Goal: Check status: Check status

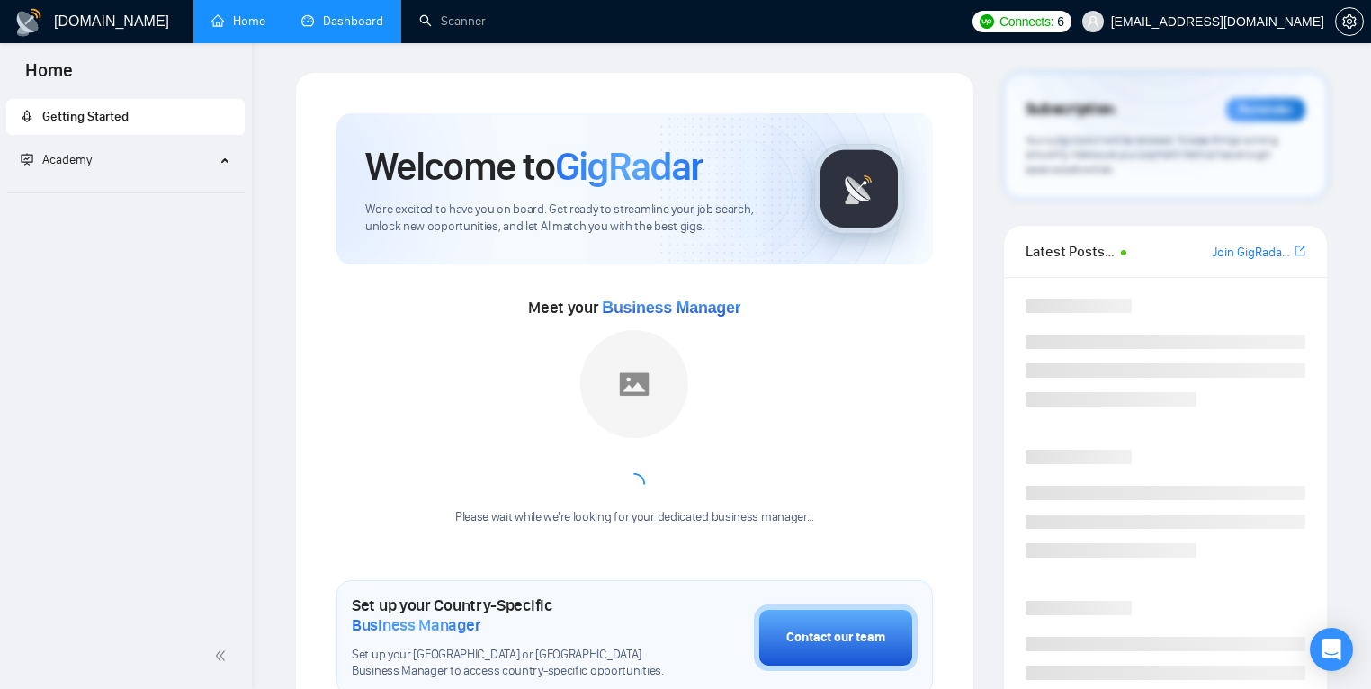
click at [354, 17] on link "Dashboard" at bounding box center [342, 20] width 82 height 15
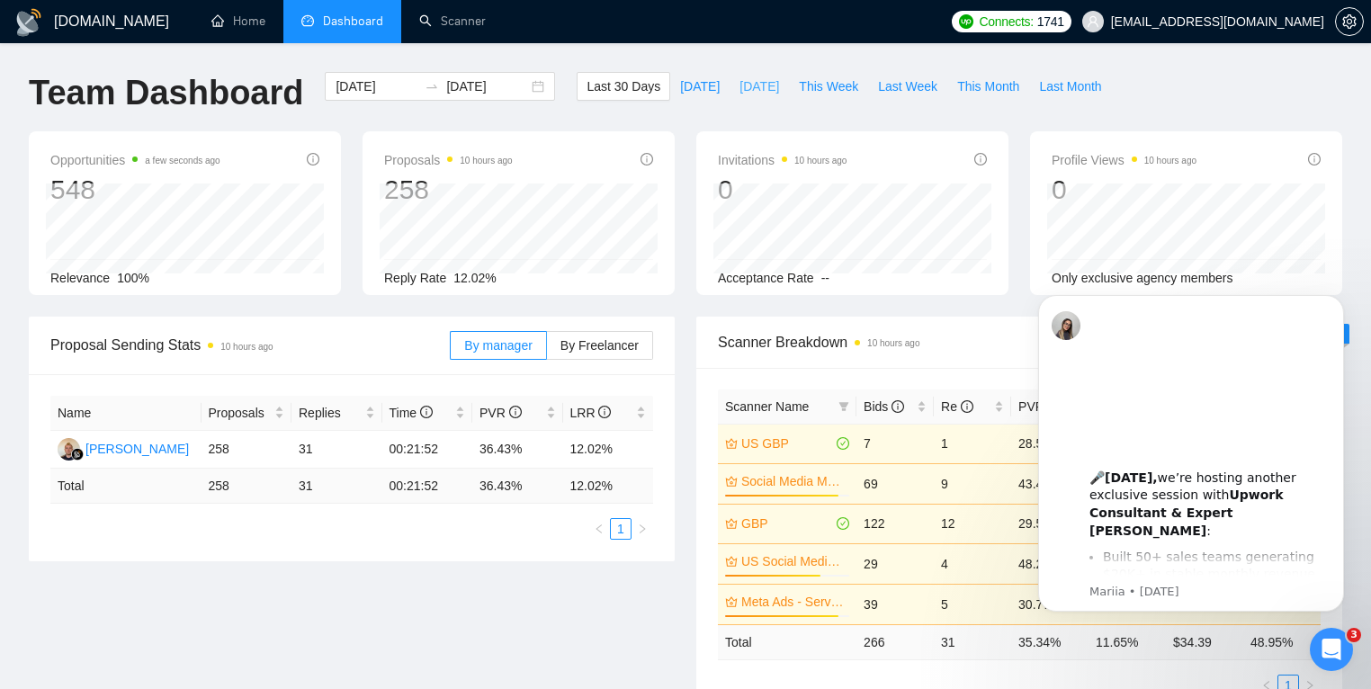
click at [741, 90] on span "[DATE]" at bounding box center [759, 86] width 40 height 20
type input "[DATE]"
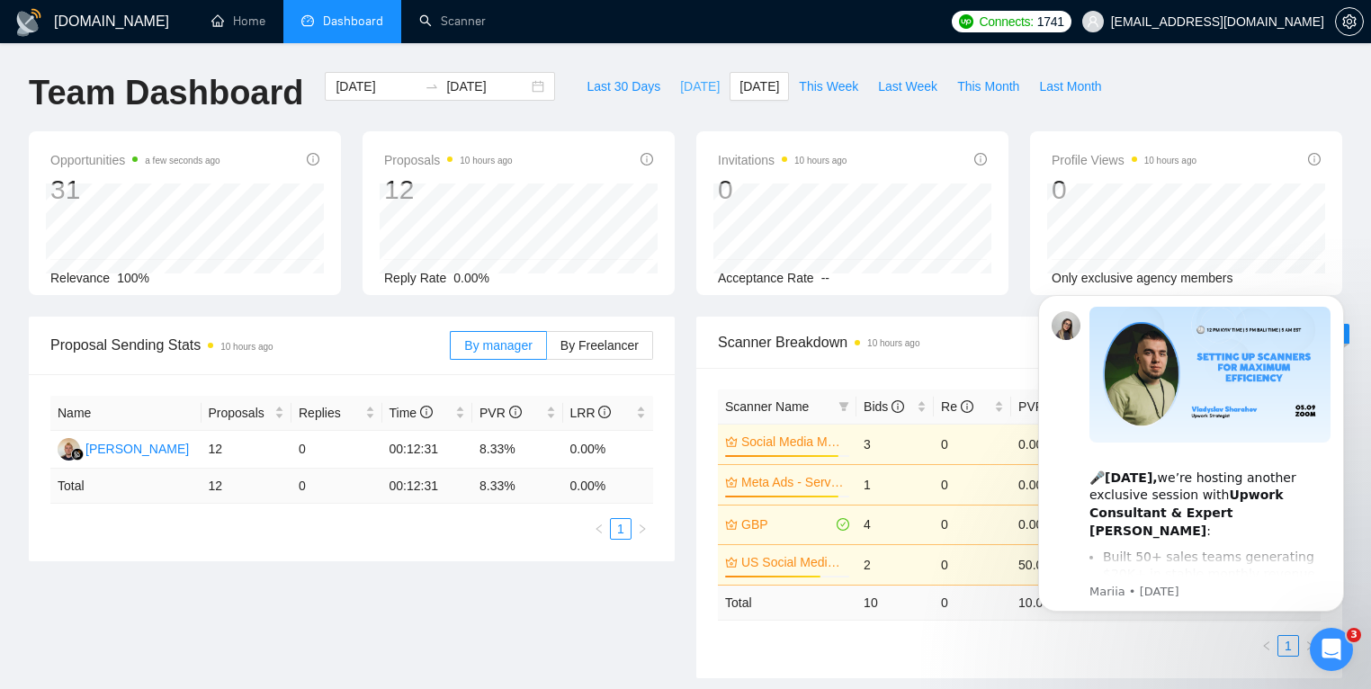
click at [680, 93] on span "[DATE]" at bounding box center [700, 86] width 40 height 20
type input "[DATE]"
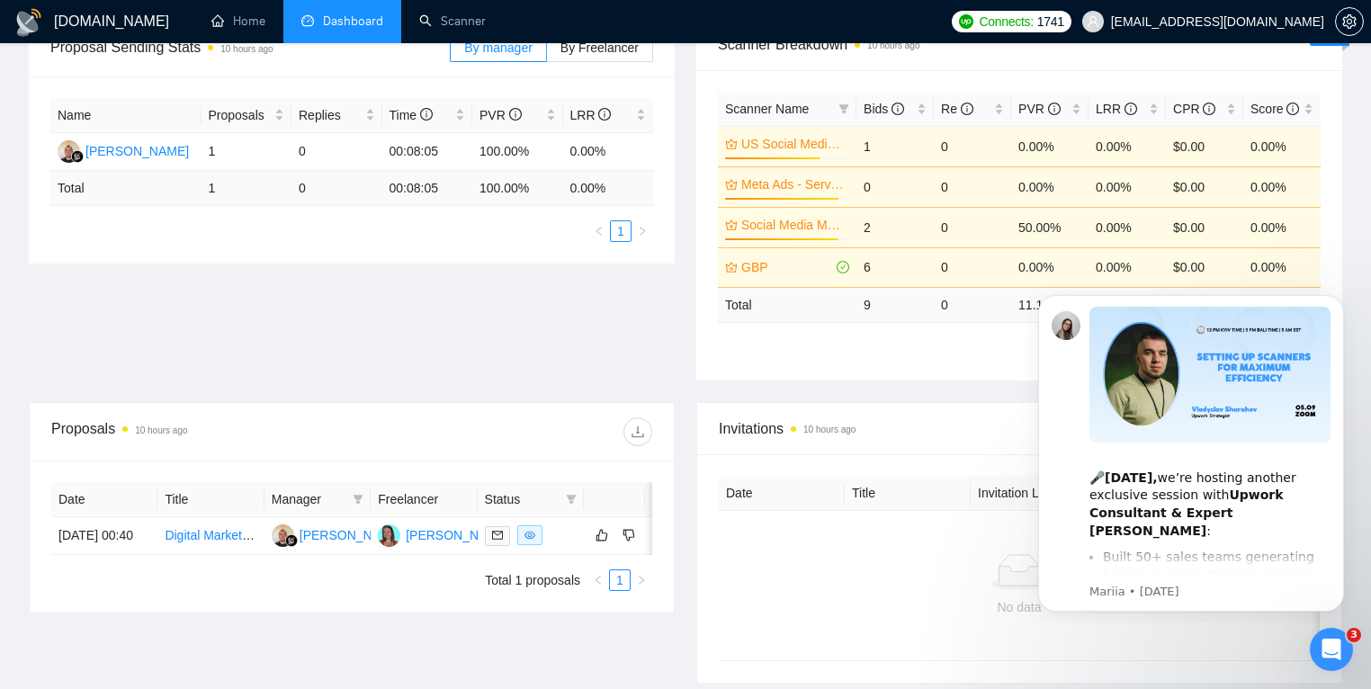
scroll to position [299, 0]
click at [834, 433] on time "10 hours ago" at bounding box center [829, 429] width 52 height 10
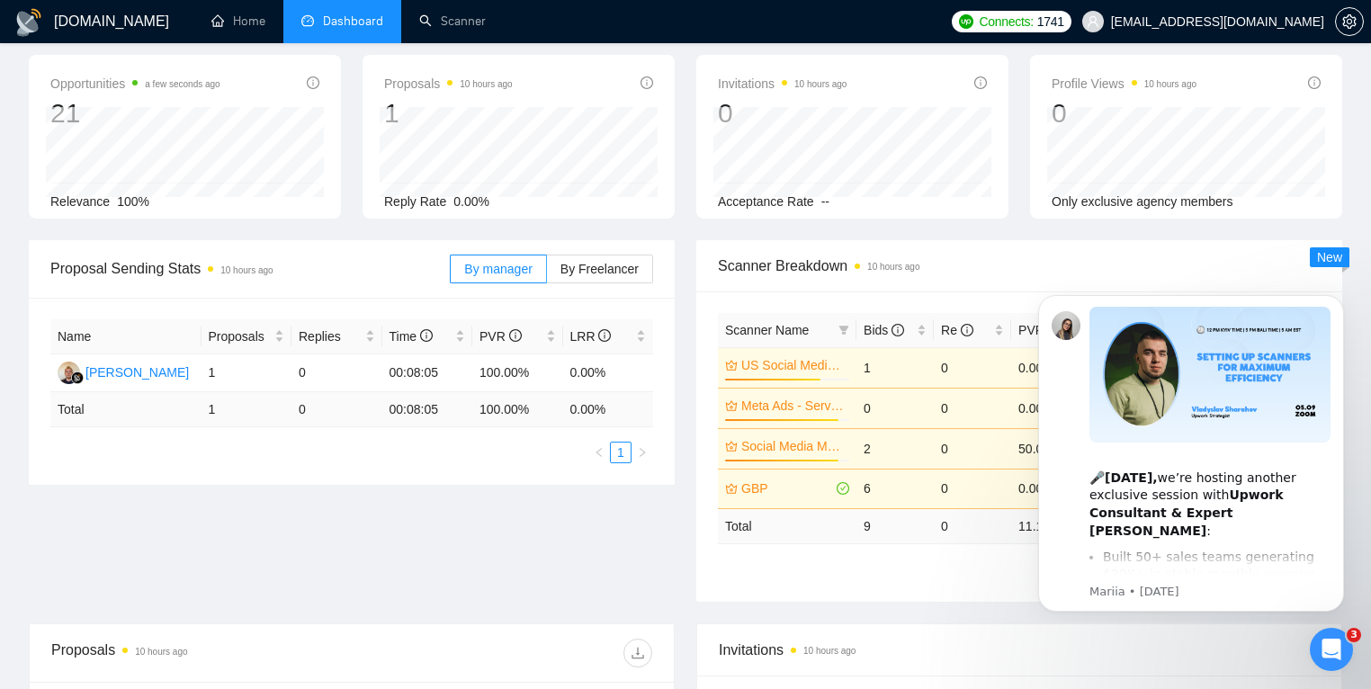
scroll to position [0, 0]
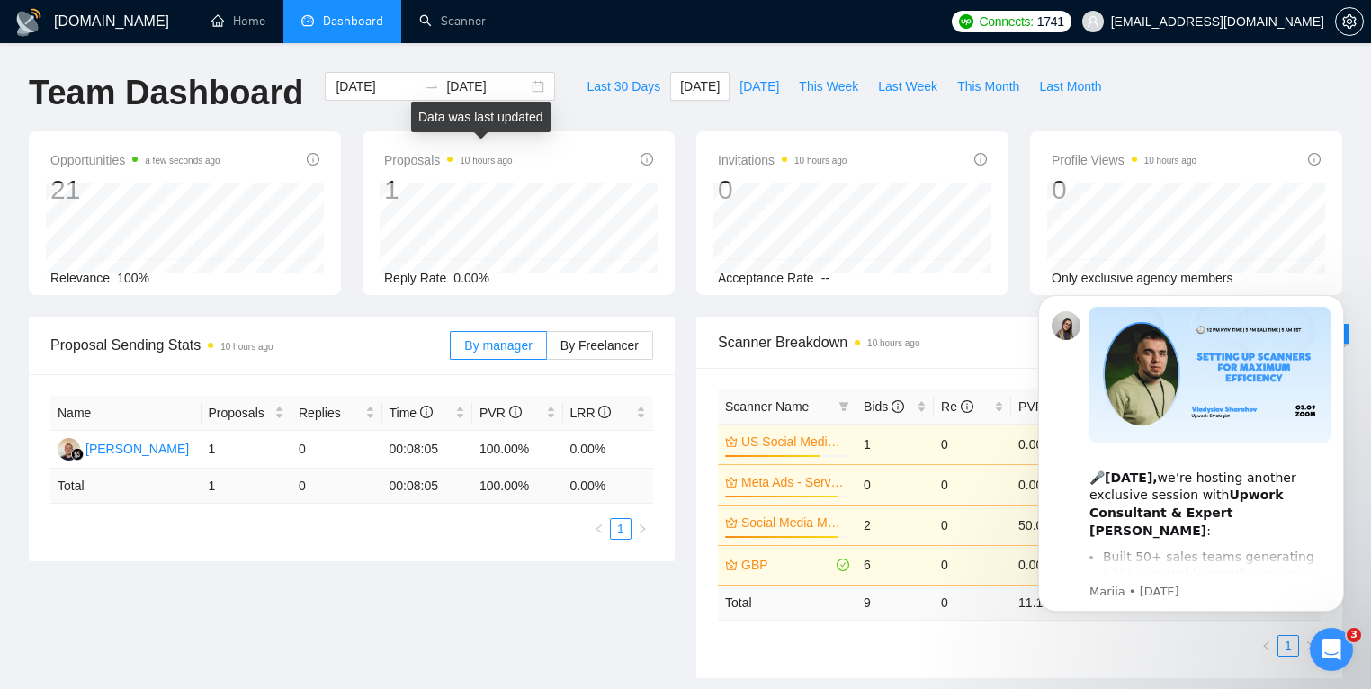
click at [496, 161] on time "10 hours ago" at bounding box center [486, 161] width 52 height 10
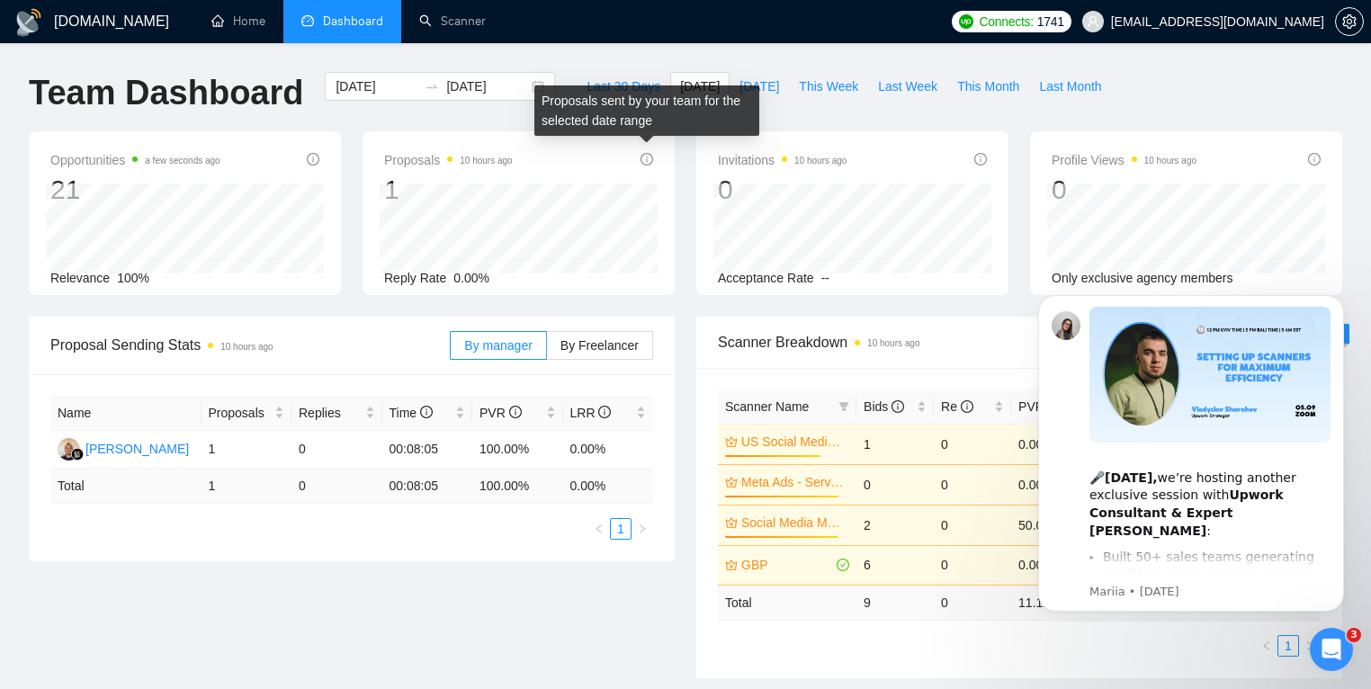
click at [650, 156] on icon "info-circle" at bounding box center [646, 159] width 13 height 13
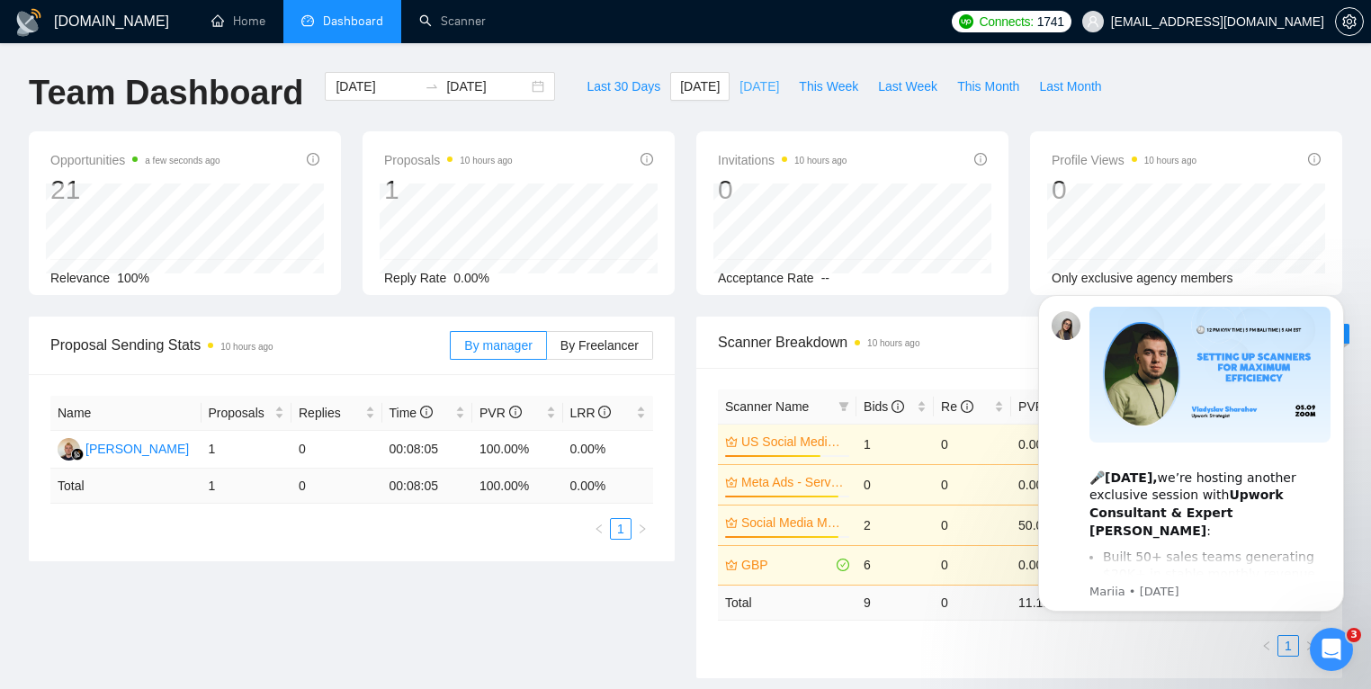
click at [752, 79] on span "[DATE]" at bounding box center [759, 86] width 40 height 20
type input "[DATE]"
click at [644, 82] on span "Last 30 Days" at bounding box center [623, 86] width 74 height 20
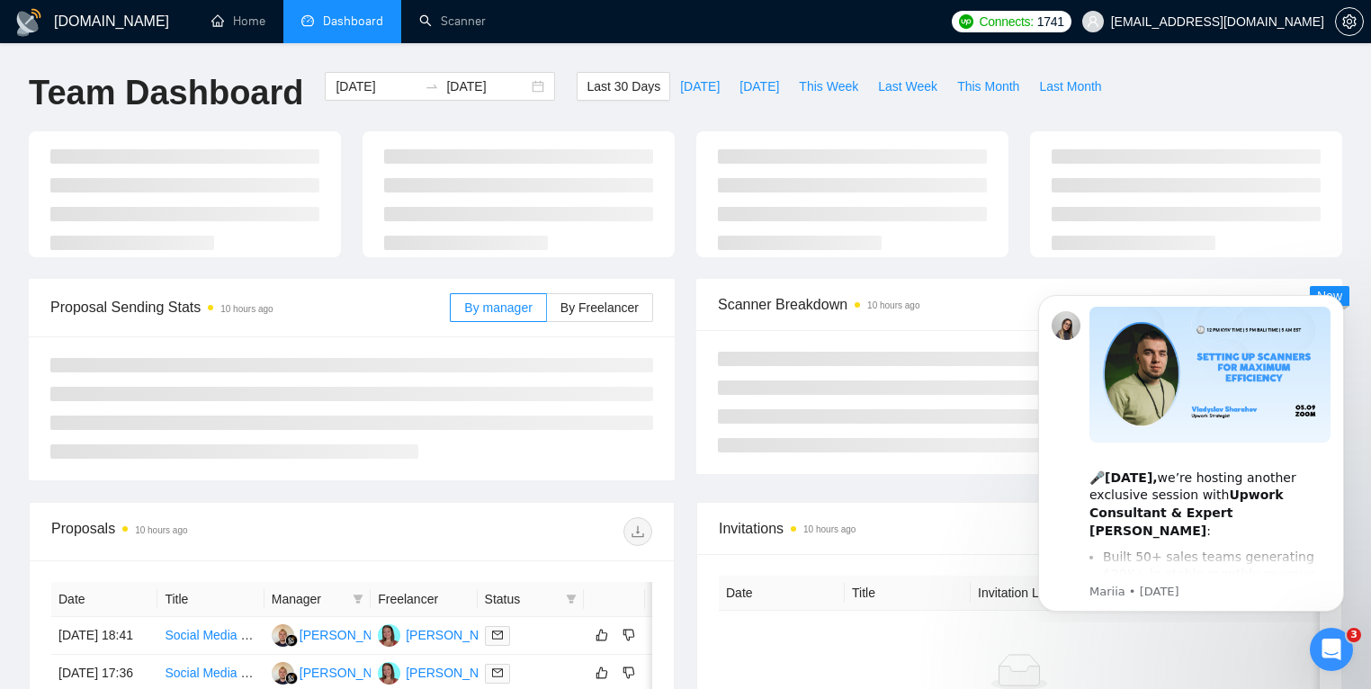
type input "[DATE]"
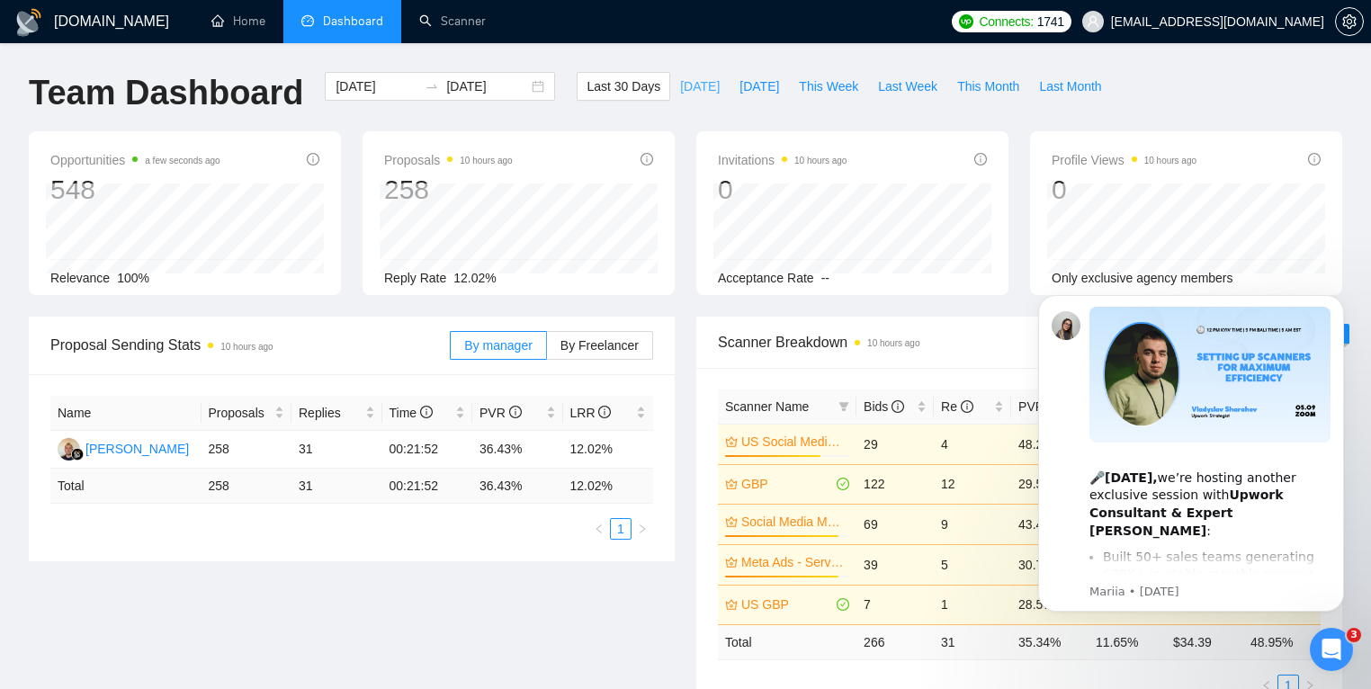
click at [682, 88] on span "[DATE]" at bounding box center [700, 86] width 40 height 20
type input "[DATE]"
